Goal: Book appointment/travel/reservation

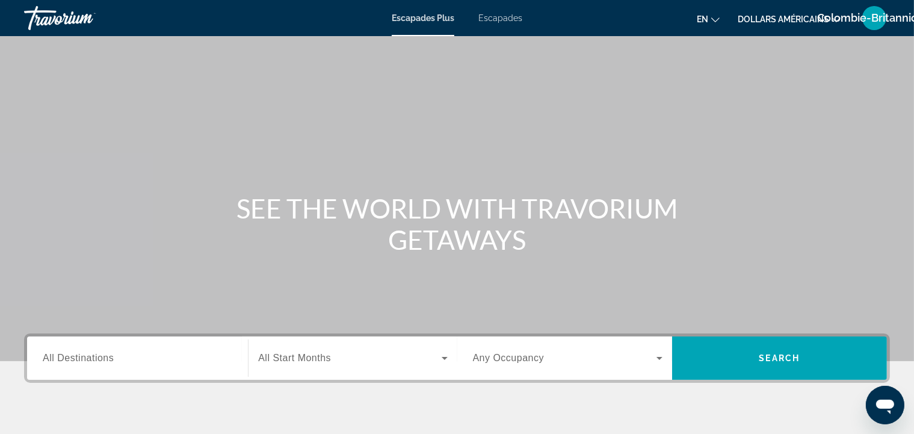
click at [87, 195] on div "SEE THE WORLD WITH TRAVORIUM GETAWAYS" at bounding box center [457, 224] width 914 height 63
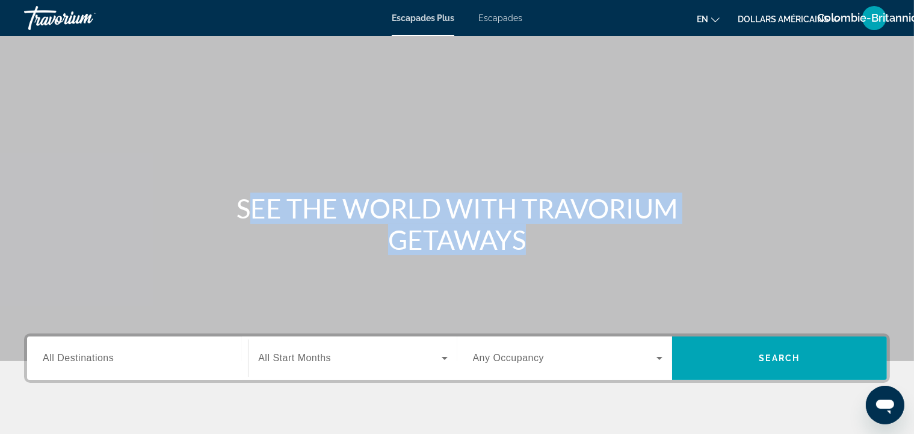
click at [87, 195] on div "SEE THE WORLD WITH TRAVORIUM GETAWAYS" at bounding box center [457, 224] width 914 height 63
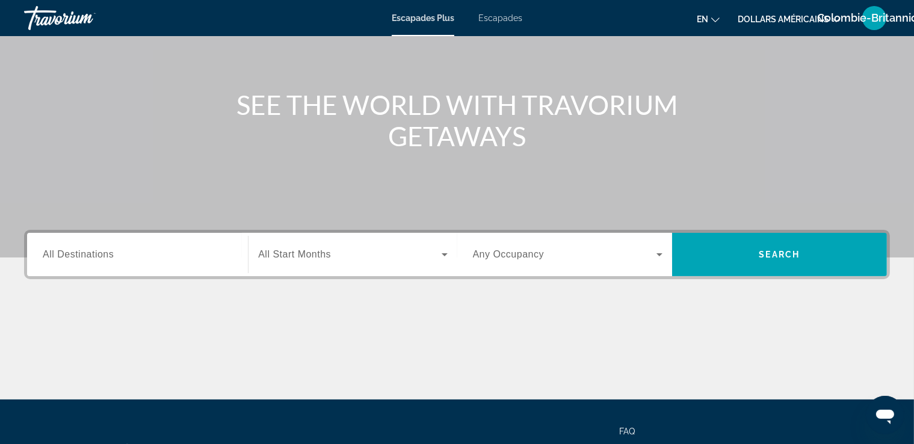
click at [150, 244] on div "Widget de recherche" at bounding box center [138, 255] width 190 height 34
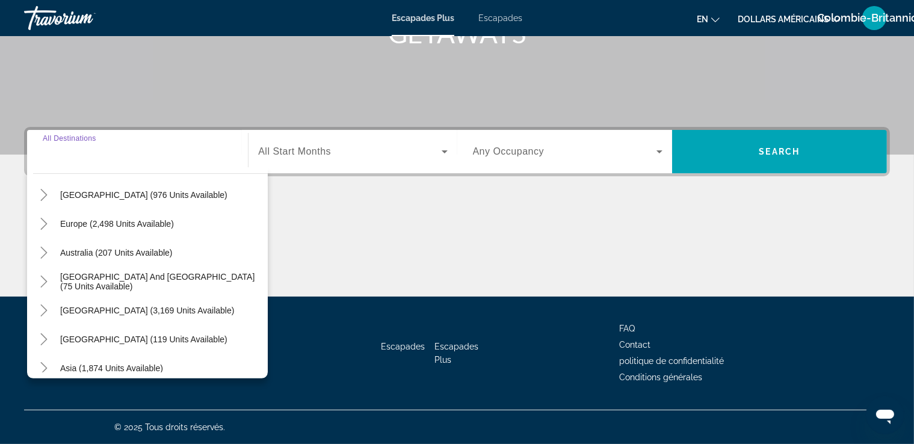
scroll to position [125, 0]
click at [115, 253] on span "Australia (207 units available)" at bounding box center [116, 255] width 113 height 10
type input "**********"
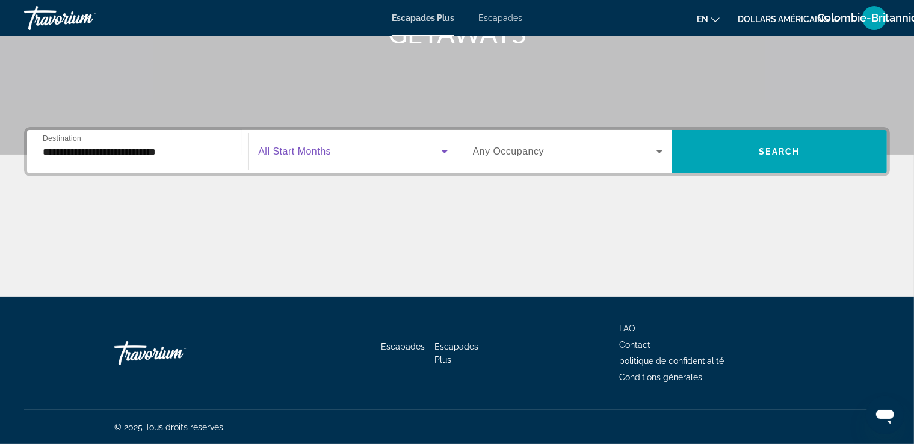
click at [424, 156] on span "Widget de recherche" at bounding box center [349, 151] width 183 height 14
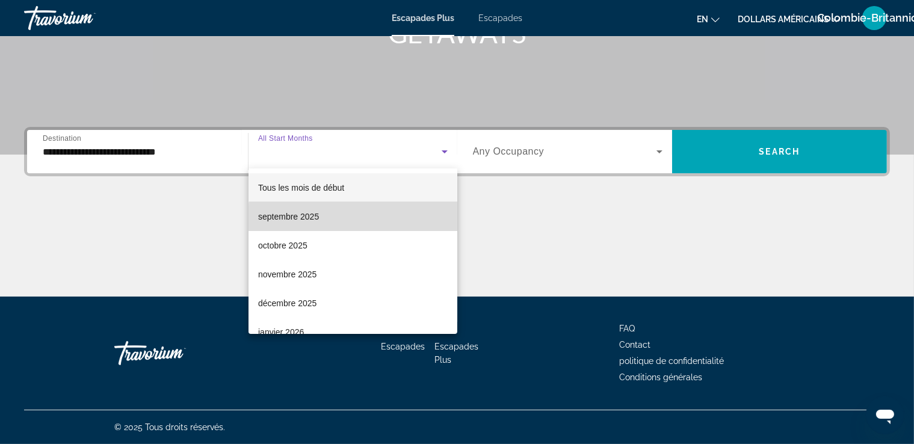
click at [387, 222] on mat-option "septembre 2025" at bounding box center [352, 216] width 209 height 29
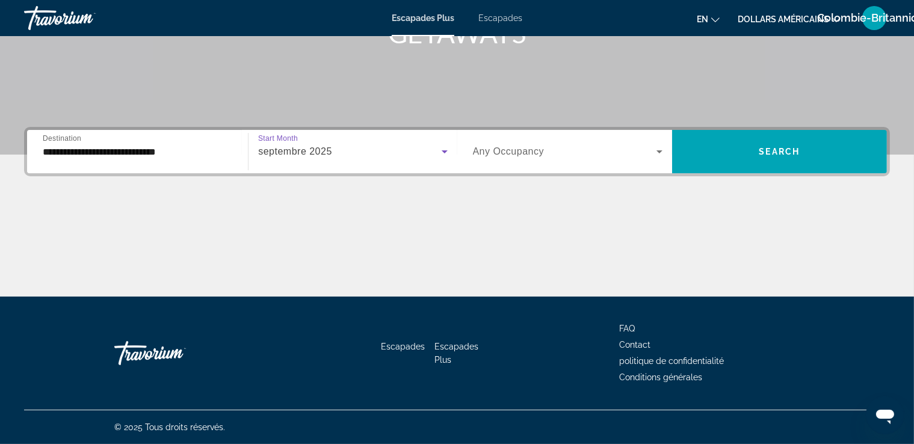
click at [568, 149] on span "Widget de recherche" at bounding box center [564, 151] width 183 height 14
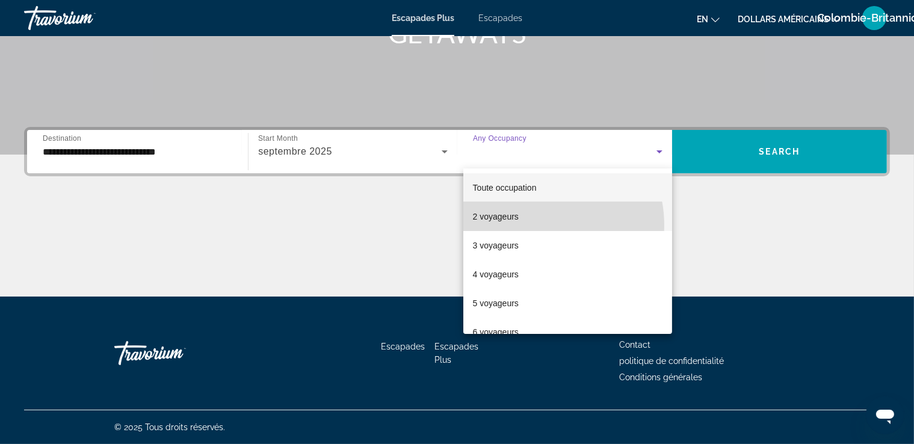
click at [529, 226] on mat-option "2 voyageurs" at bounding box center [567, 216] width 209 height 29
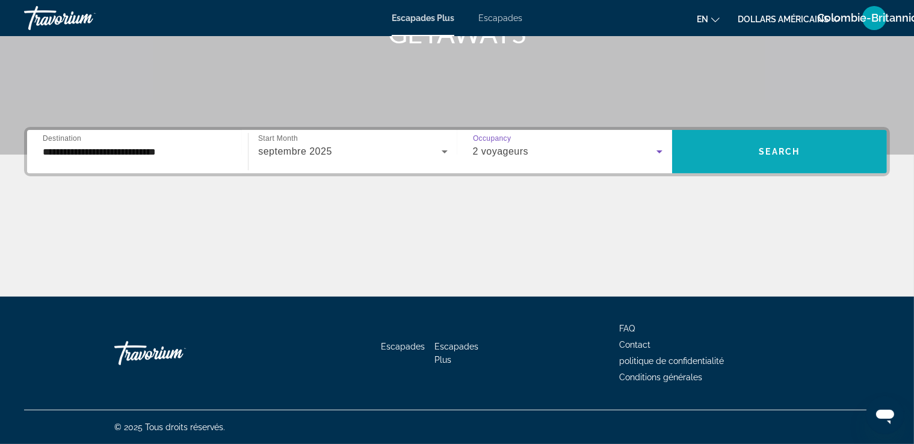
click at [745, 171] on span "Widget de recherche" at bounding box center [779, 151] width 215 height 43
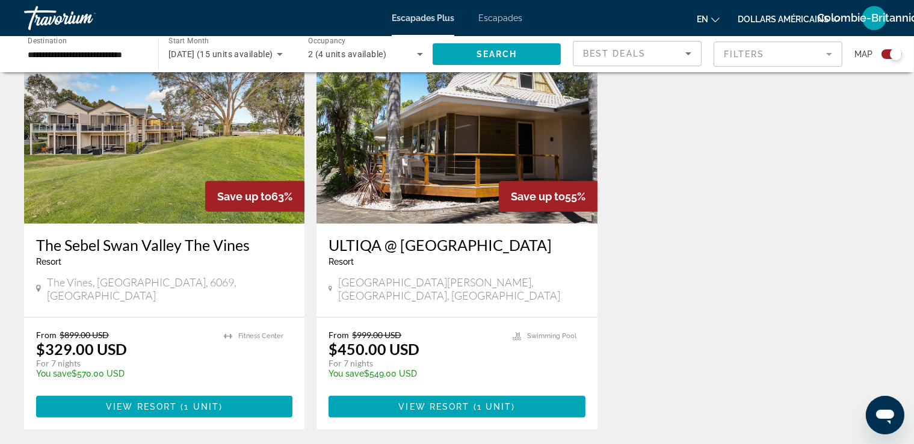
scroll to position [914, 0]
click at [520, 330] on ul "Swimming Pool" at bounding box center [549, 358] width 73 height 57
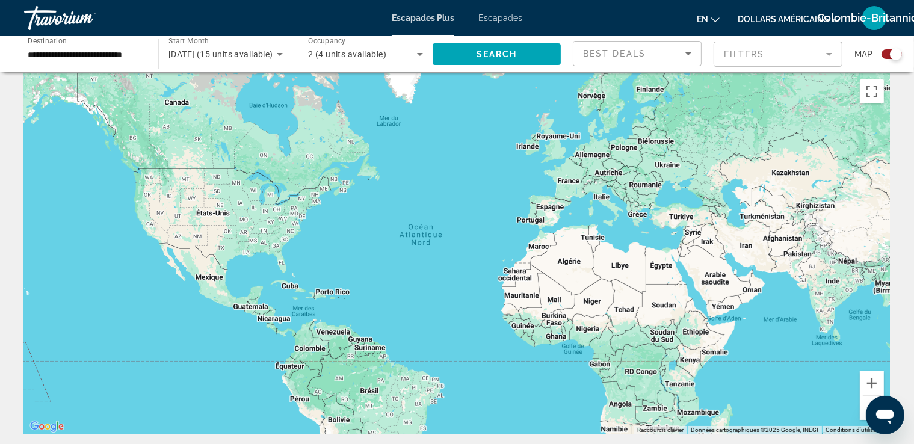
scroll to position [0, 0]
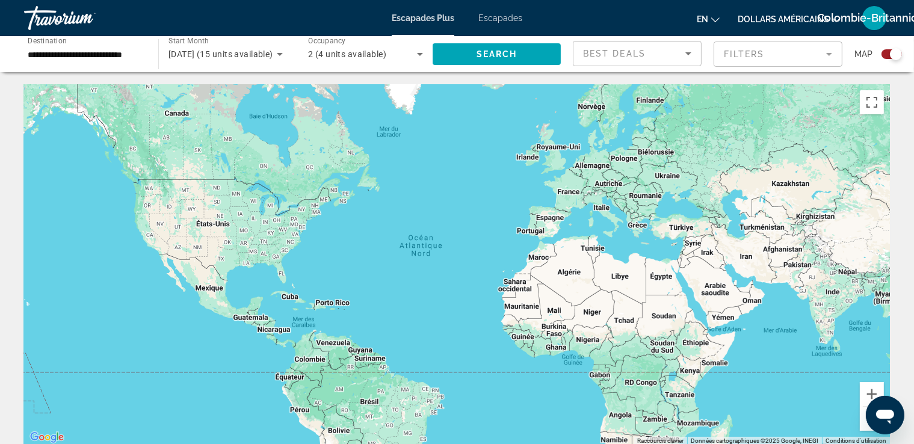
click at [258, 51] on span "[DATE] (15 units available)" at bounding box center [220, 54] width 105 height 10
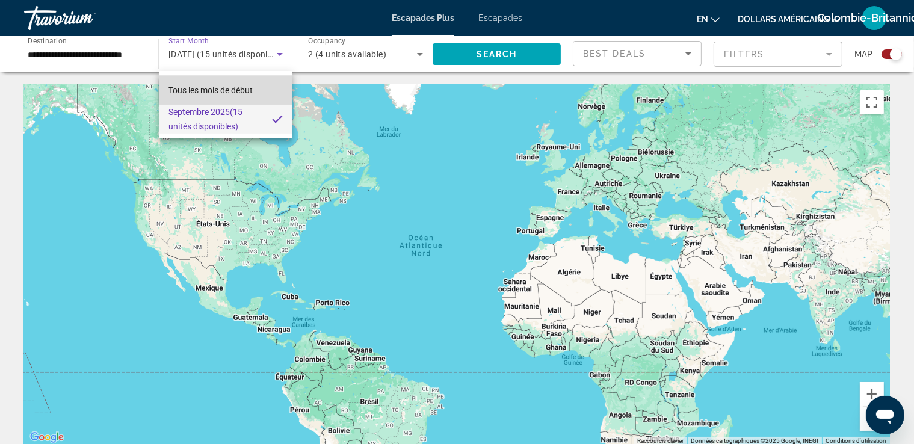
click at [251, 92] on font "Tous les mois de début" at bounding box center [210, 90] width 84 height 10
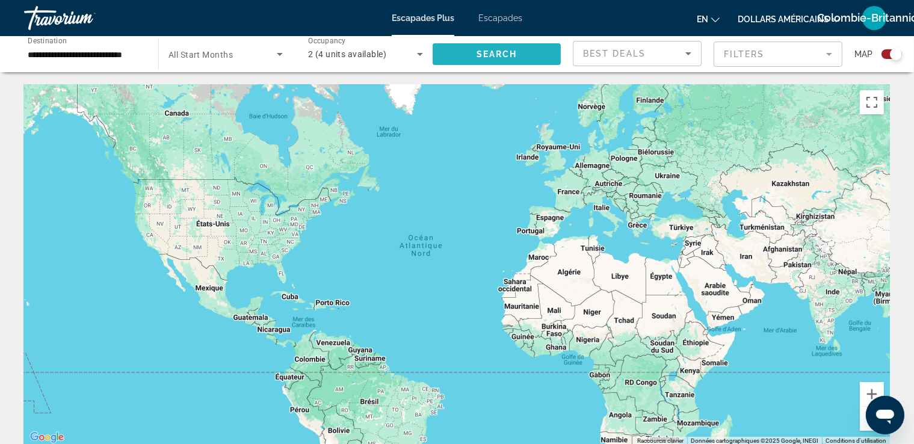
click at [540, 54] on span "Search widget" at bounding box center [497, 54] width 128 height 29
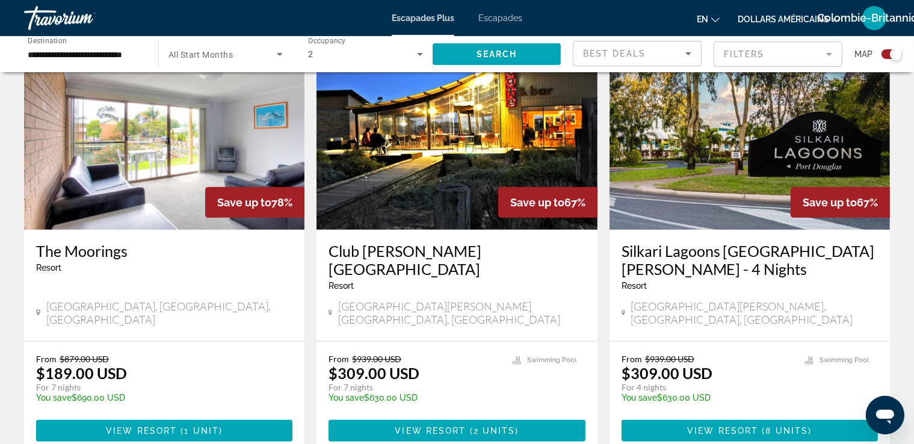
scroll to position [450, 0]
click at [563, 366] on ul "Swimming Pool" at bounding box center [549, 382] width 73 height 57
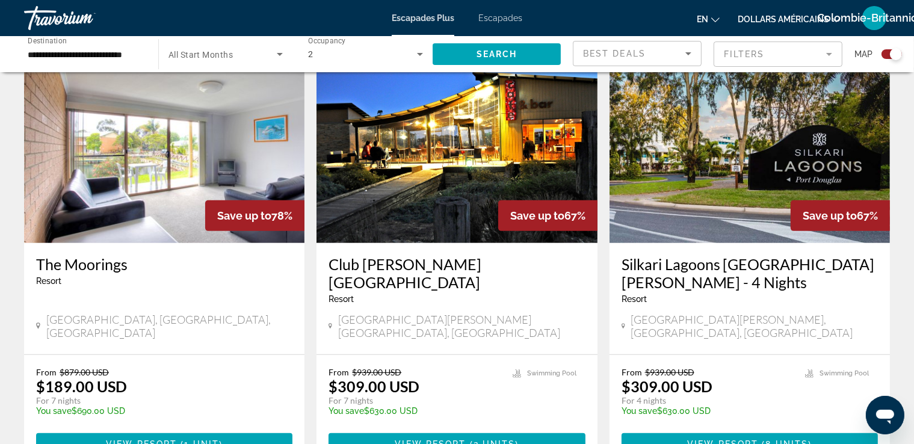
scroll to position [330, 0]
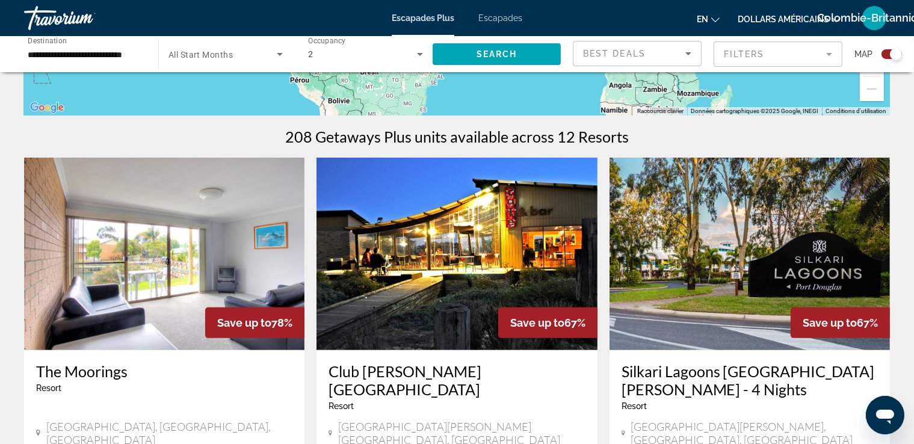
click at [675, 55] on div "Best Deals" at bounding box center [634, 53] width 102 height 14
